Goal: Check status: Check status

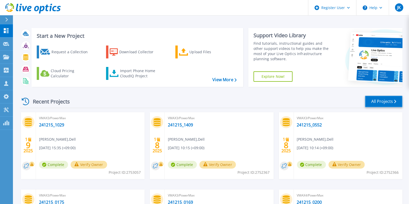
click at [382, 103] on link "All Projects" at bounding box center [384, 102] width 38 height 12
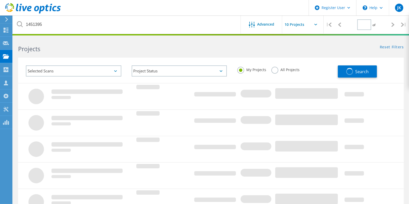
type input "1"
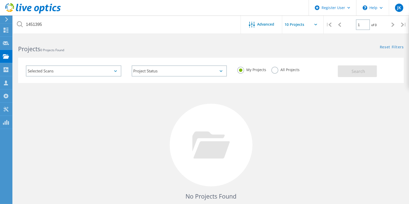
click at [290, 70] on label "All Projects" at bounding box center [285, 69] width 28 height 5
click at [0, 0] on input "All Projects" at bounding box center [0, 0] width 0 height 0
click at [345, 71] on button "Search" at bounding box center [357, 71] width 39 height 12
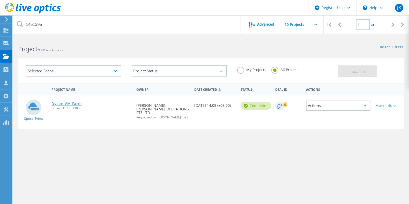
click at [64, 106] on link "Dyson VM Farm" at bounding box center [66, 104] width 30 height 4
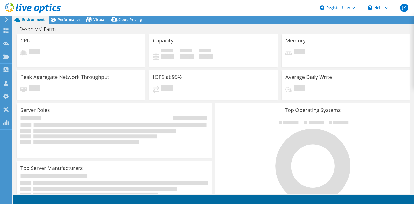
select select "[GEOGRAPHIC_DATA]"
select select "USD"
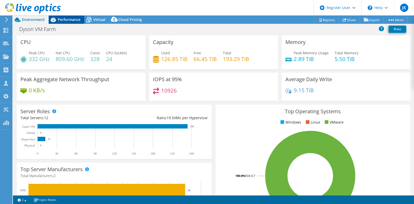
click at [71, 22] on div "Performance" at bounding box center [67, 20] width 36 height 8
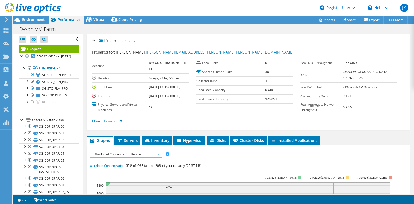
click at [38, 16] on div at bounding box center [30, 8] width 61 height 17
click at [39, 18] on span "Environment" at bounding box center [33, 19] width 23 height 5
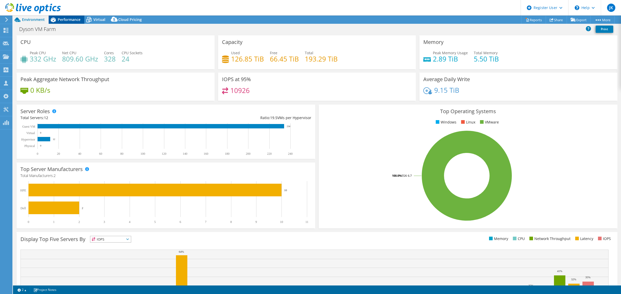
click at [67, 19] on span "Performance" at bounding box center [69, 19] width 23 height 5
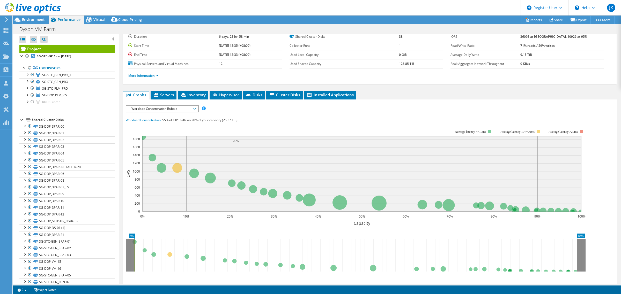
scroll to position [65, 0]
